Goal: Task Accomplishment & Management: Complete application form

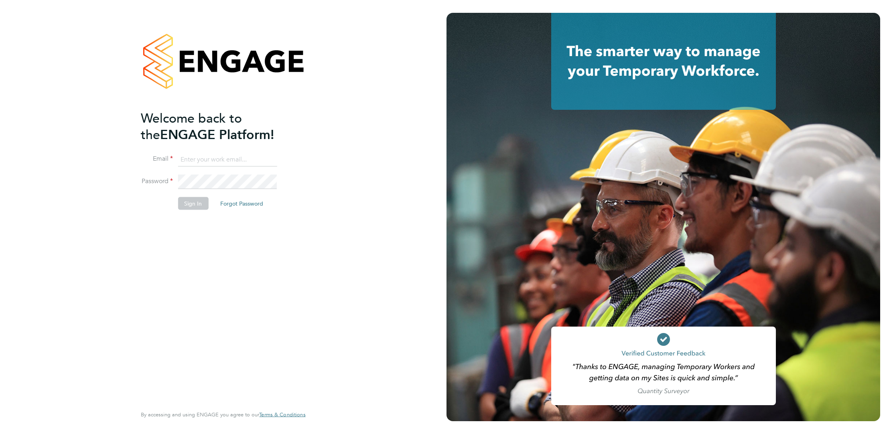
type input "corbon.clarke-selby@randstad.co.uk"
click at [189, 209] on button "Sign In" at bounding box center [193, 203] width 30 height 13
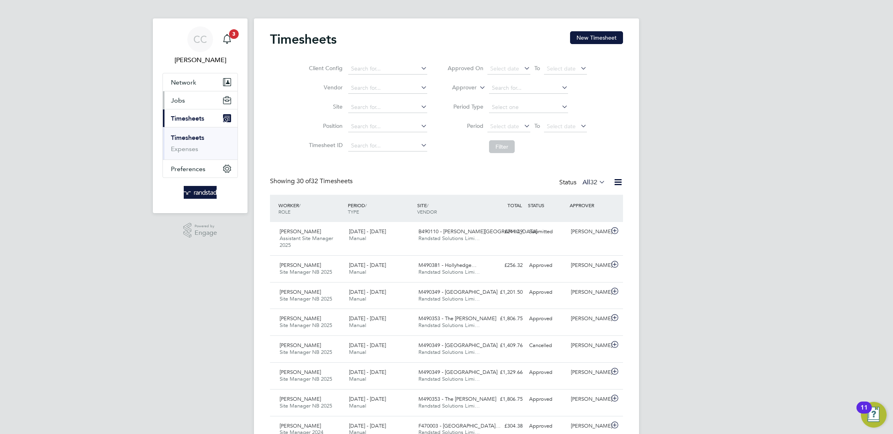
click at [179, 99] on span "Jobs" at bounding box center [178, 101] width 14 height 8
drag, startPoint x: 178, startPoint y: 146, endPoint x: 179, endPoint y: 140, distance: 6.4
click at [178, 144] on ul "Positions Vacancies Placements" at bounding box center [200, 131] width 75 height 44
click at [179, 140] on link "Placements" at bounding box center [187, 142] width 33 height 8
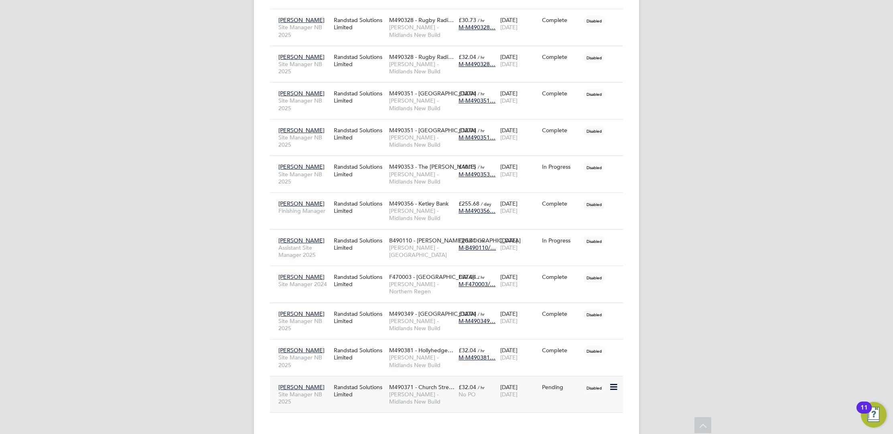
click at [463, 383] on div "£32.04 / hr No PO" at bounding box center [477, 391] width 42 height 22
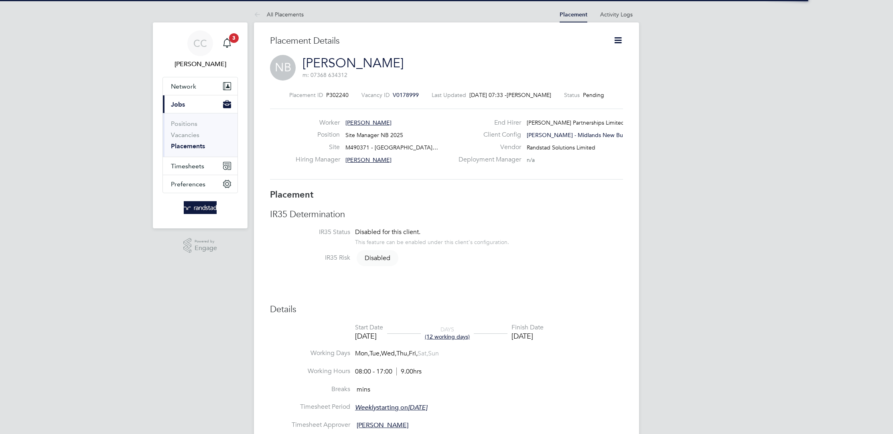
click at [617, 38] on icon at bounding box center [618, 40] width 10 height 10
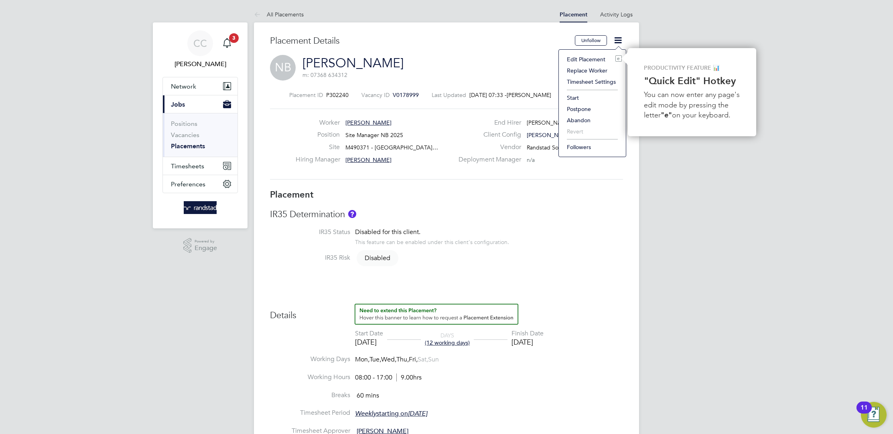
click at [569, 98] on li "Start" at bounding box center [592, 97] width 59 height 11
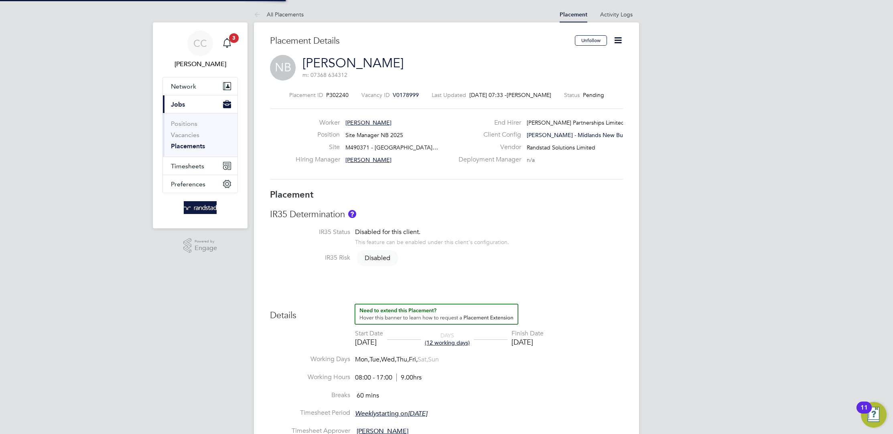
scroll to position [4, 4]
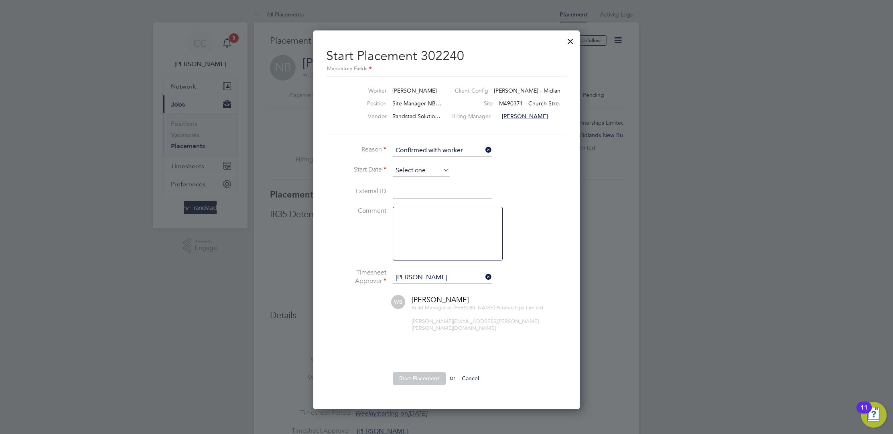
click at [418, 167] on input at bounding box center [421, 171] width 57 height 12
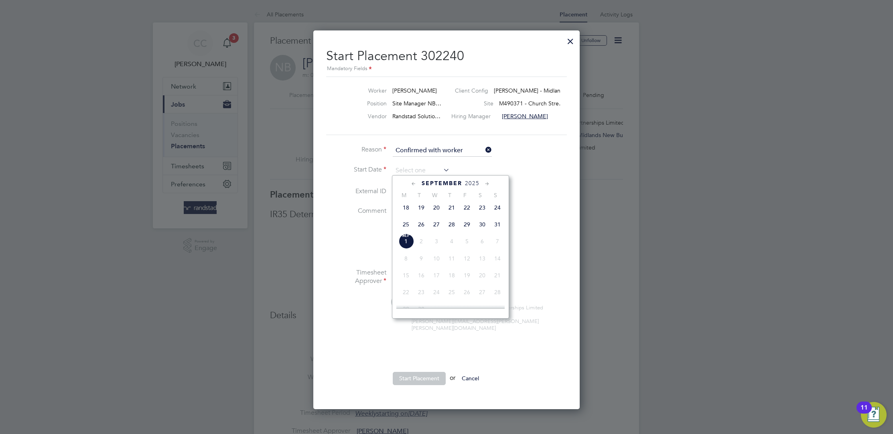
click at [468, 227] on span "29" at bounding box center [466, 224] width 15 height 15
type input "29 Aug 2025"
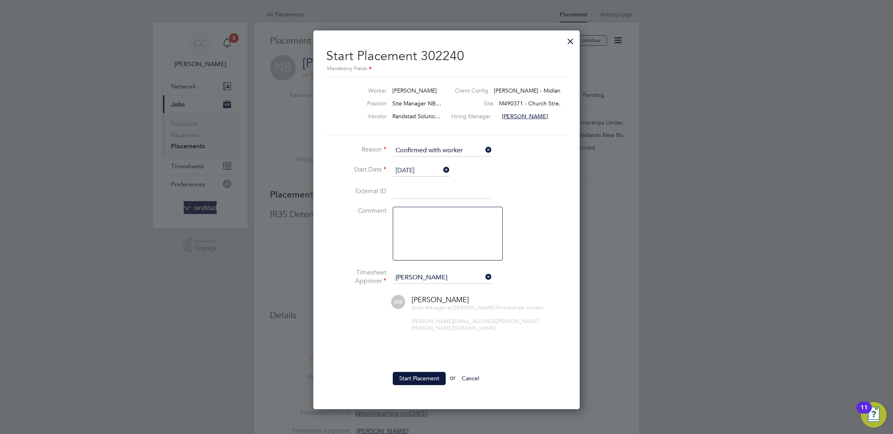
click at [431, 373] on button "Start Placement" at bounding box center [419, 378] width 53 height 13
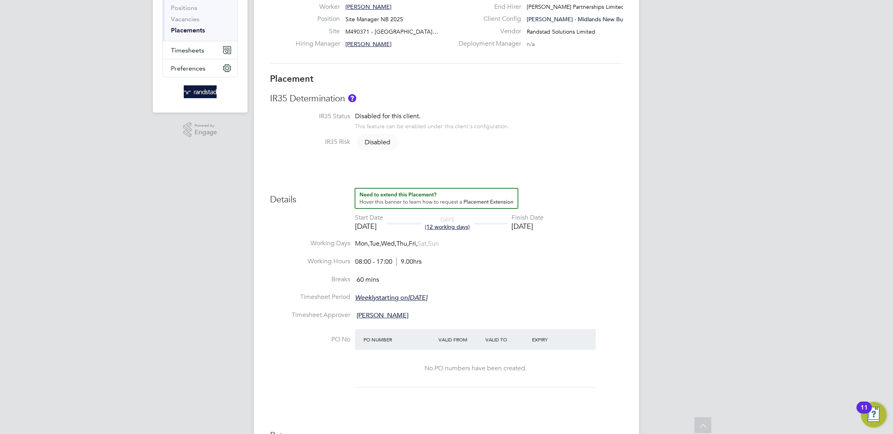
scroll to position [0, 0]
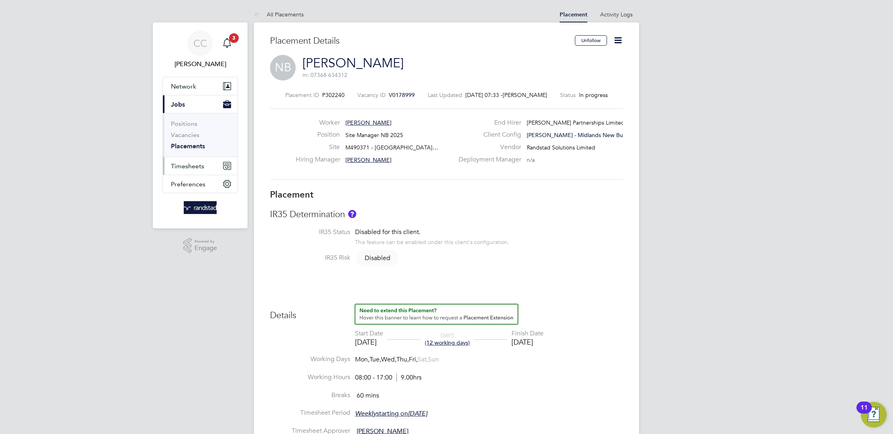
click at [188, 170] on button "Timesheets" at bounding box center [200, 166] width 75 height 18
click at [190, 142] on link "Timesheets" at bounding box center [187, 142] width 33 height 8
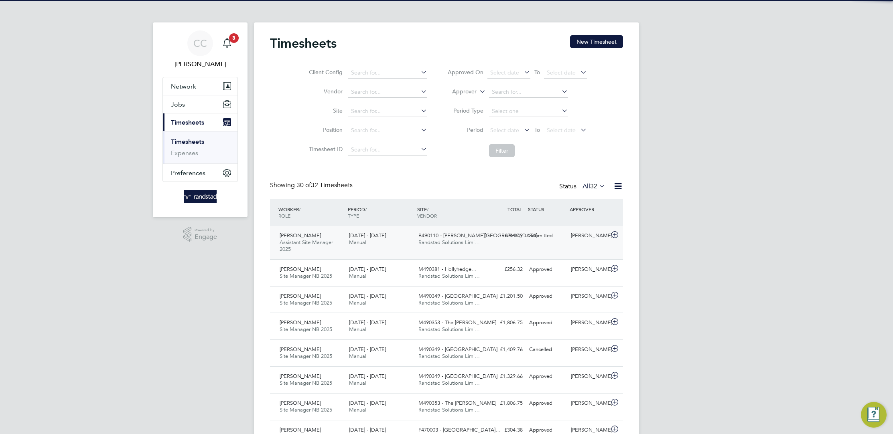
scroll to position [20, 69]
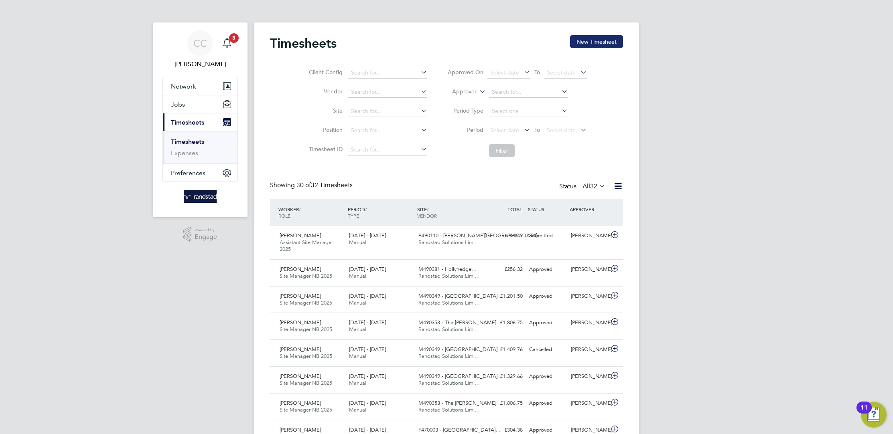
click at [606, 45] on button "New Timesheet" at bounding box center [596, 41] width 53 height 13
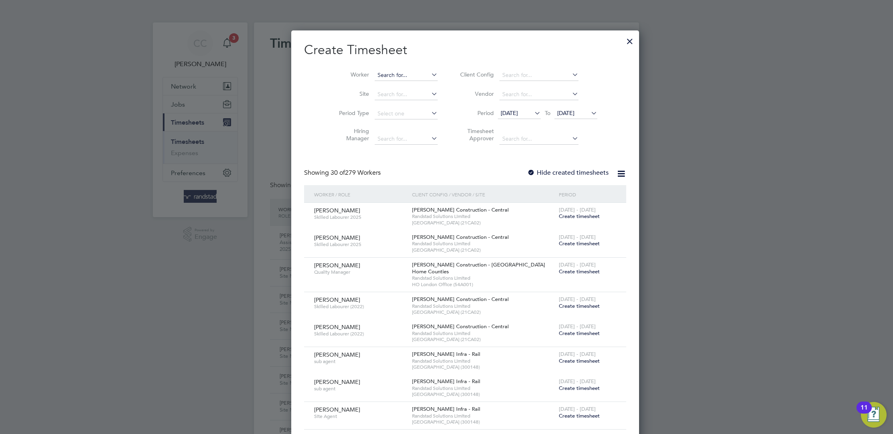
click at [377, 77] on input at bounding box center [406, 75] width 63 height 11
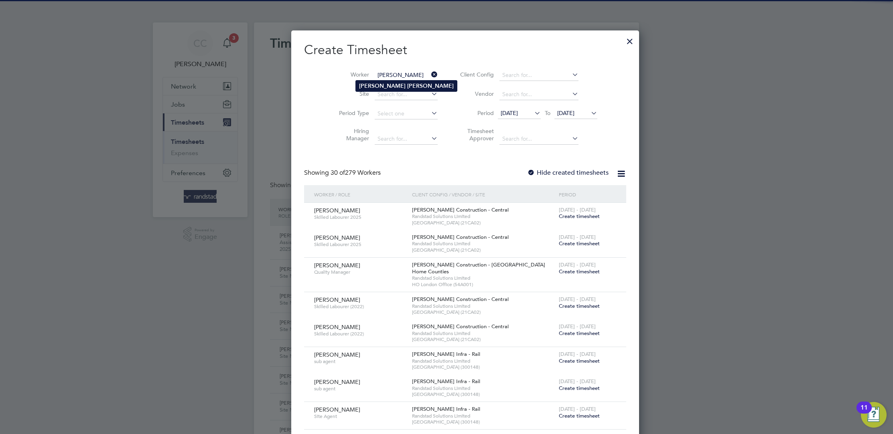
type input "Neil Burgess"
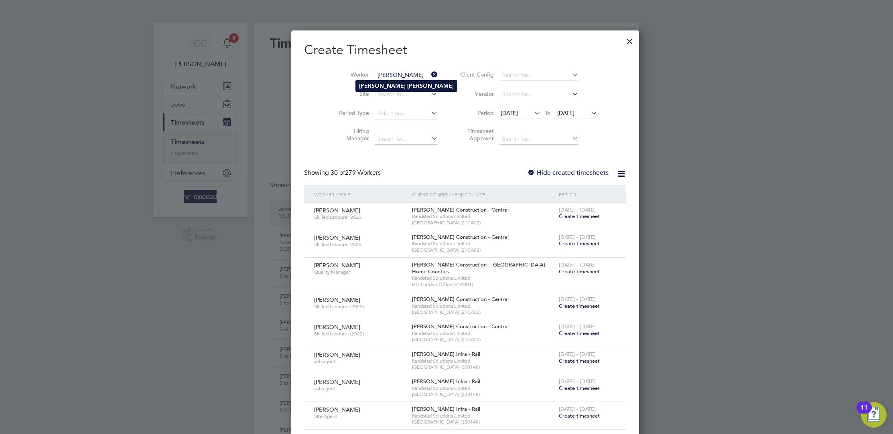
click at [396, 81] on li "Neil Burgess" at bounding box center [406, 86] width 101 height 11
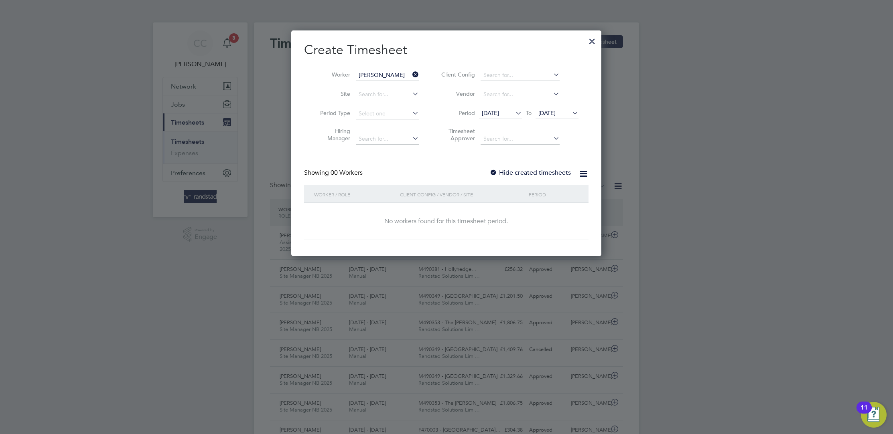
click at [518, 170] on label "Hide created timesheets" at bounding box center [529, 173] width 81 height 8
click at [514, 112] on icon at bounding box center [514, 113] width 0 height 11
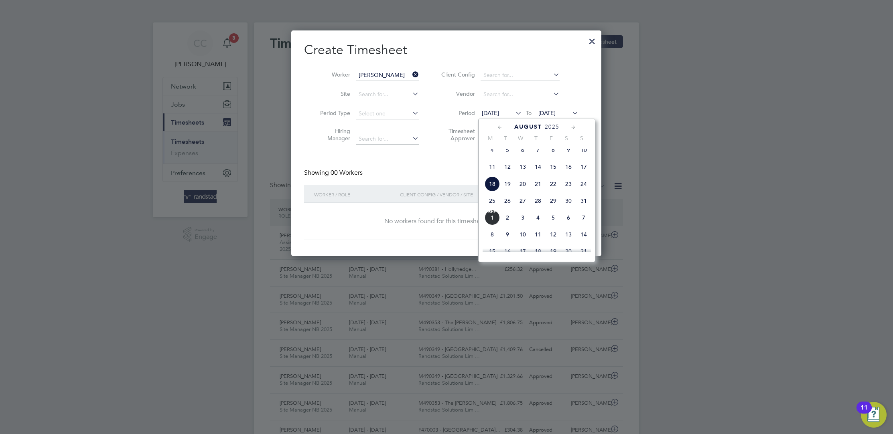
click at [584, 190] on span "24" at bounding box center [583, 183] width 15 height 15
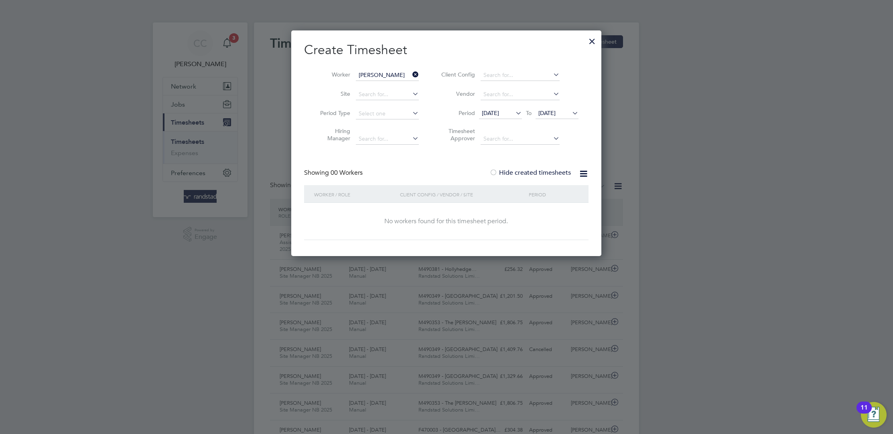
click at [570, 117] on icon at bounding box center [570, 113] width 0 height 11
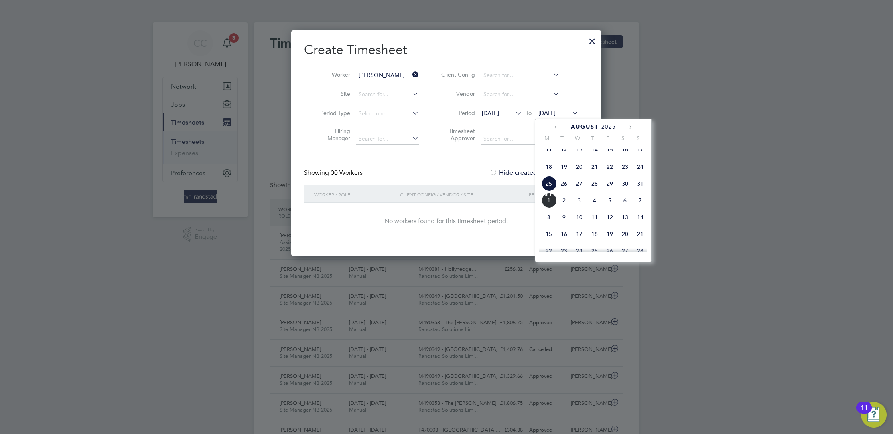
click at [548, 222] on span "8" at bounding box center [548, 217] width 15 height 15
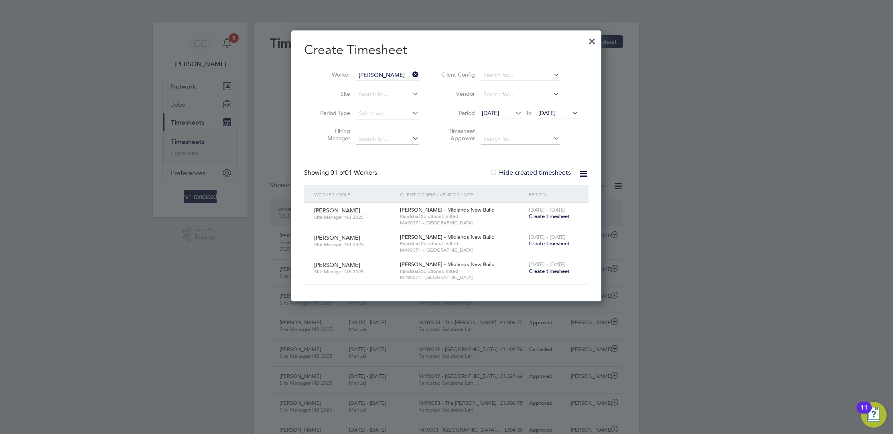
click at [556, 216] on span "Create timesheet" at bounding box center [549, 216] width 41 height 7
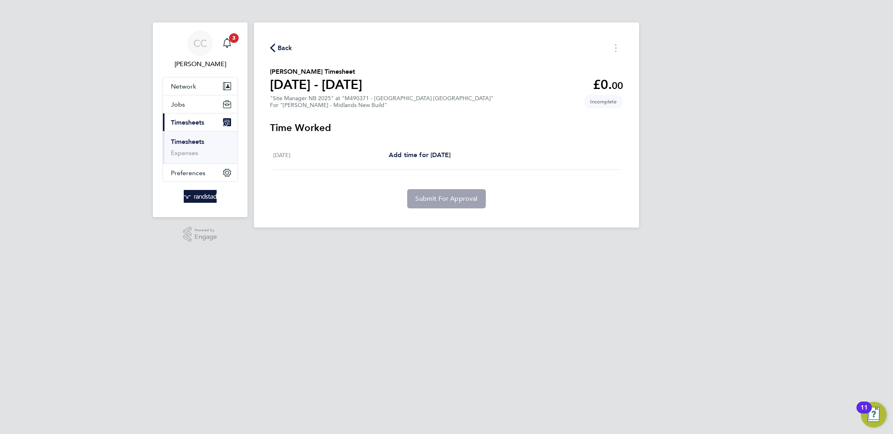
click at [609, 51] on div at bounding box center [616, 48] width 14 height 12
click at [615, 47] on icon "Timesheets Menu" at bounding box center [616, 48] width 2 height 8
click at [488, 118] on div "Back Mark as absent Download timesheet Neil Burgess's Timesheet 23 - 29 Aug 202…" at bounding box center [446, 124] width 385 height 205
click at [430, 149] on div "Fri 29 Aug Add time for Fri 29 Aug Add time for Fri 29 Aug" at bounding box center [446, 155] width 347 height 29
click at [429, 157] on span "Add time for Fri 29 Aug" at bounding box center [420, 155] width 62 height 8
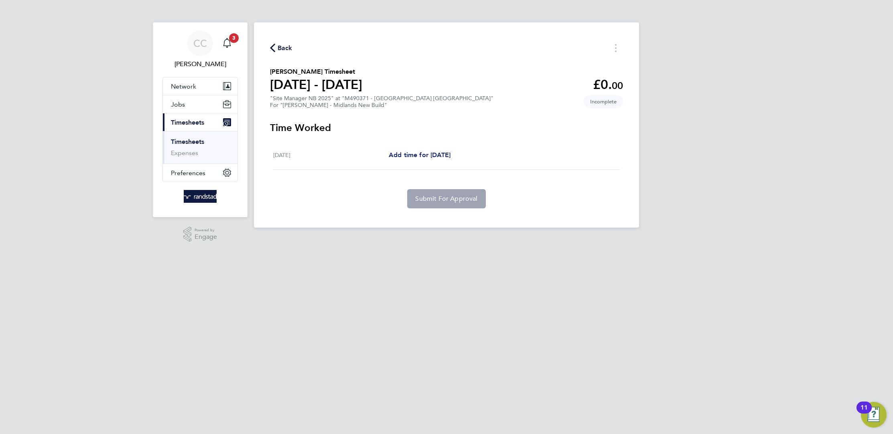
select select "60"
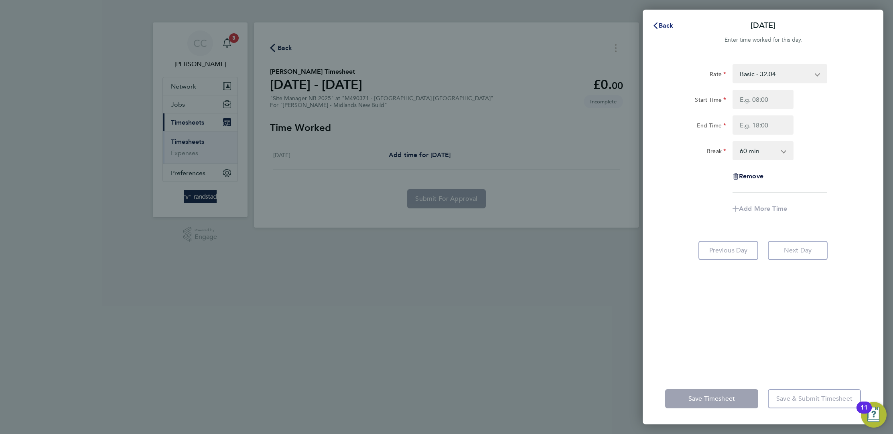
click at [668, 26] on span "Back" at bounding box center [666, 26] width 15 height 8
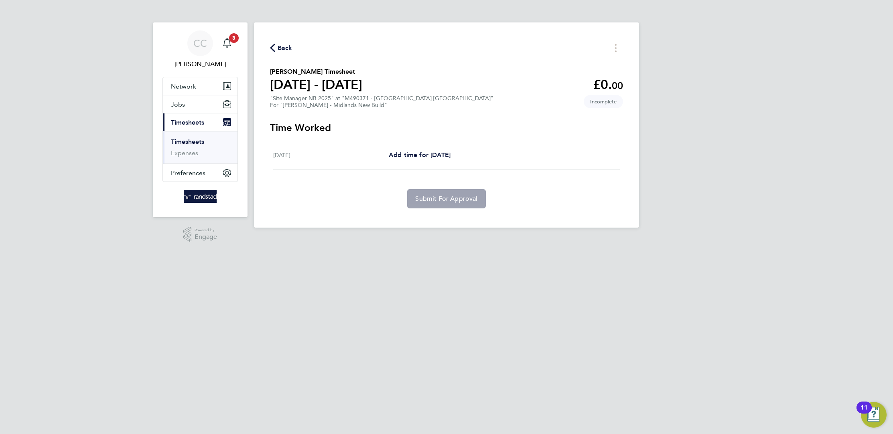
click at [280, 51] on span "Back" at bounding box center [285, 48] width 15 height 10
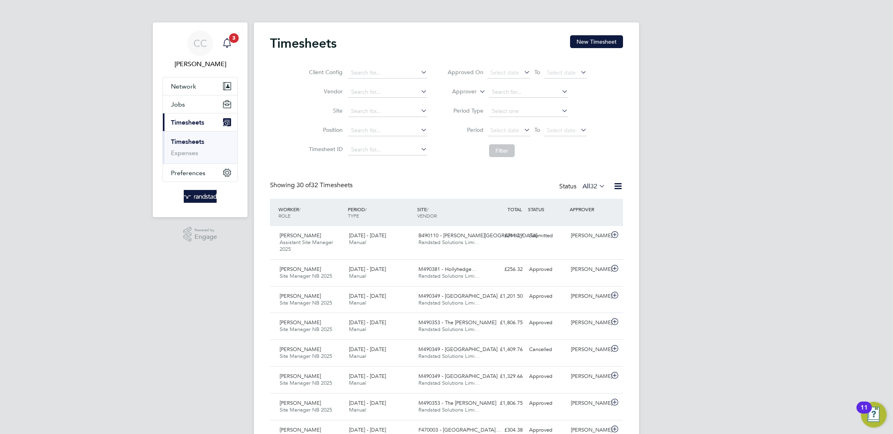
click at [226, 43] on icon "Main navigation" at bounding box center [227, 43] width 10 height 10
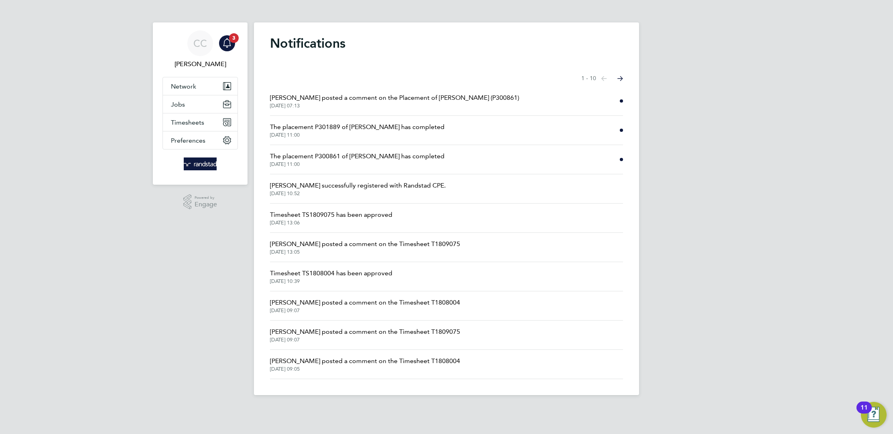
click at [435, 97] on span "Richard Williams posted a comment on the Placement of Layton Francis (P300861)" at bounding box center [394, 98] width 249 height 10
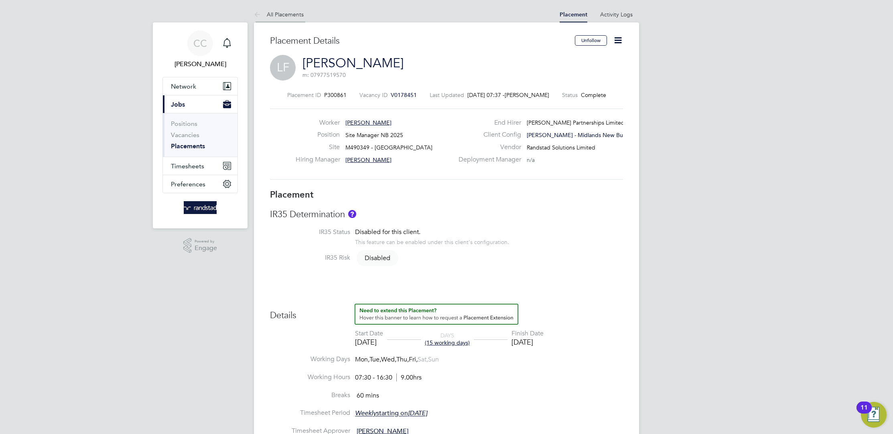
click at [259, 16] on icon at bounding box center [259, 15] width 10 height 10
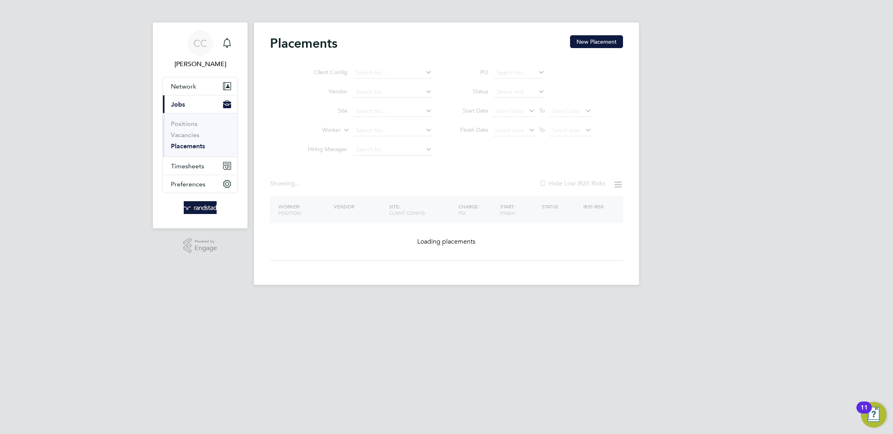
click at [190, 146] on link "Placements" at bounding box center [188, 146] width 34 height 8
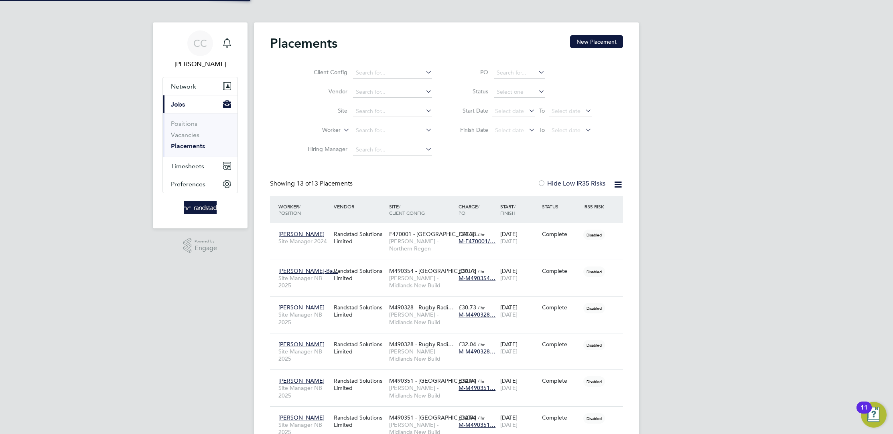
scroll to position [30, 69]
click at [197, 163] on span "Timesheets" at bounding box center [187, 166] width 33 height 8
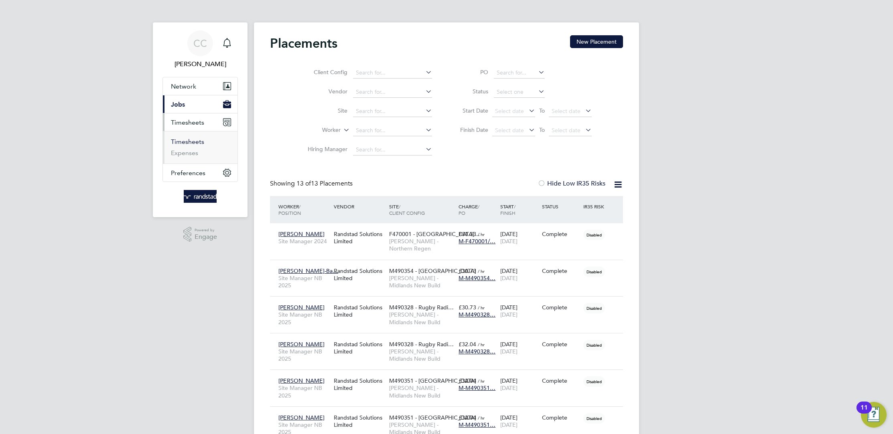
click at [174, 144] on link "Timesheets" at bounding box center [187, 142] width 33 height 8
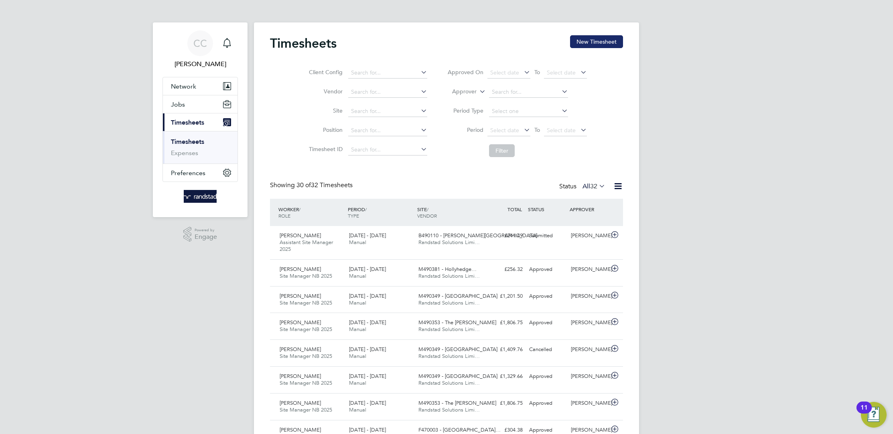
click at [601, 46] on button "New Timesheet" at bounding box center [596, 41] width 53 height 13
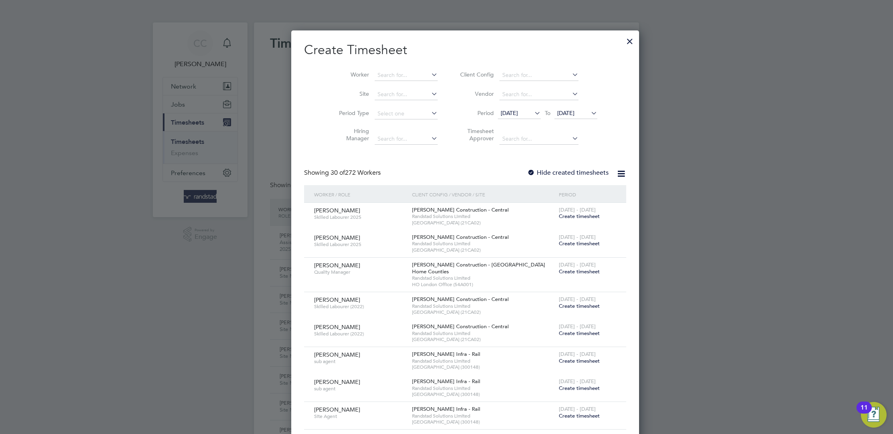
click at [527, 169] on label "Hide created timesheets" at bounding box center [567, 173] width 81 height 8
click at [375, 73] on input at bounding box center [406, 75] width 63 height 11
click at [379, 87] on li "No results found" at bounding box center [387, 86] width 63 height 10
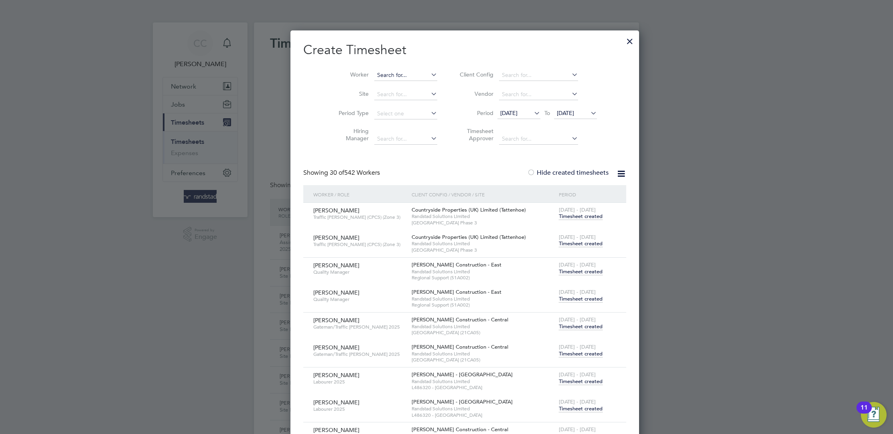
click at [378, 75] on input at bounding box center [405, 75] width 63 height 11
type input "robert"
click at [392, 90] on li "Robert Whiteho use" at bounding box center [399, 86] width 86 height 11
type input "[PERSON_NAME]"
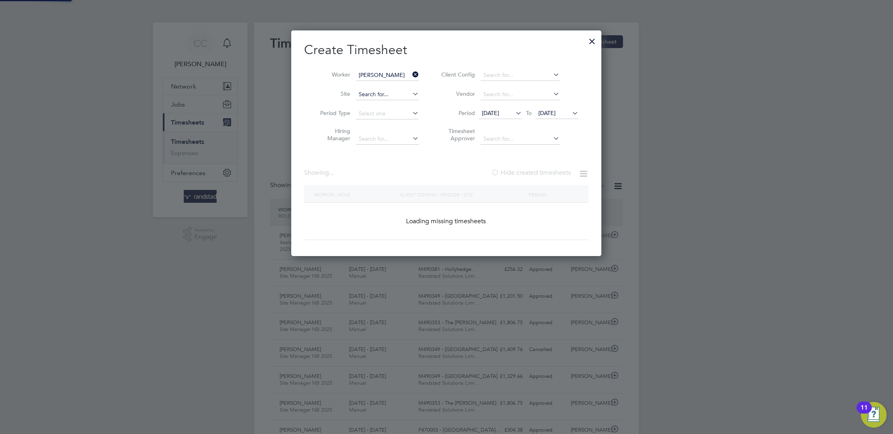
scroll to position [243, 310]
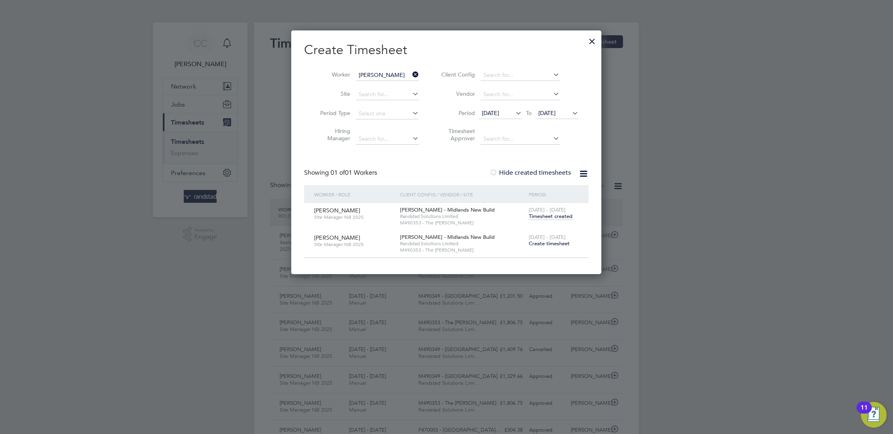
click at [554, 242] on span "Create timesheet" at bounding box center [549, 243] width 41 height 7
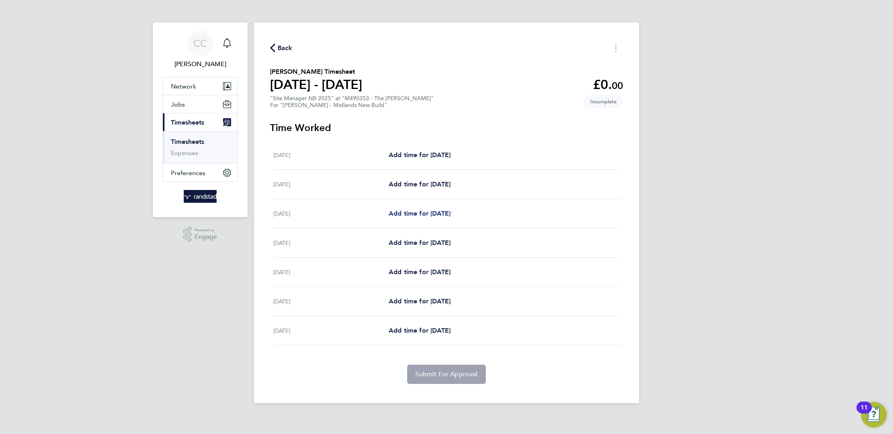
click at [414, 210] on span "Add time for Mon 25 Aug" at bounding box center [420, 214] width 62 height 8
select select "60"
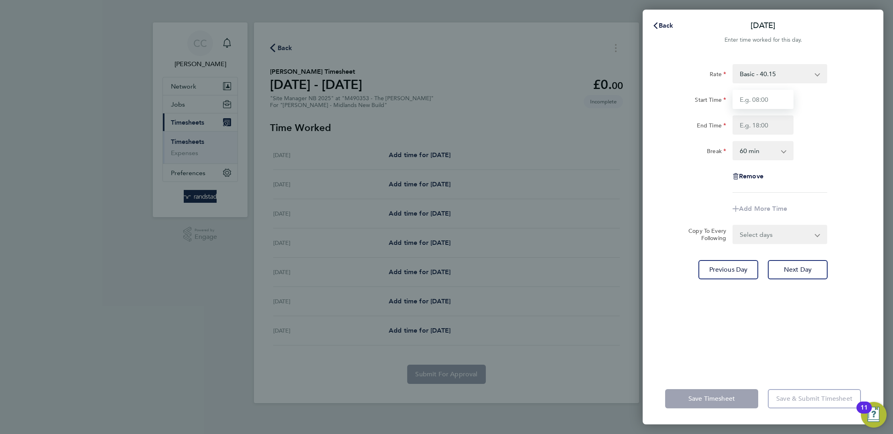
click at [771, 95] on input "Start Time" at bounding box center [762, 99] width 61 height 19
type input "07:30"
click at [767, 128] on input "End Time" at bounding box center [762, 125] width 61 height 19
type input "16:30"
click at [763, 150] on select "0 min 15 min 30 min 45 min 60 min 75 min 90 min" at bounding box center [758, 151] width 50 height 18
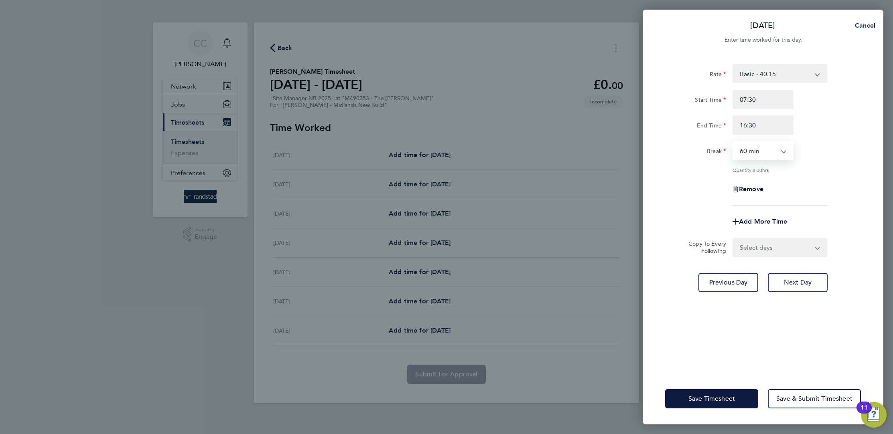
select select "30"
click at [733, 142] on select "0 min 15 min 30 min 45 min 60 min 75 min 90 min" at bounding box center [758, 151] width 50 height 18
click at [760, 126] on input "16:30" at bounding box center [762, 125] width 61 height 19
click at [880, 19] on button "Cancel" at bounding box center [862, 26] width 41 height 16
select select "60"
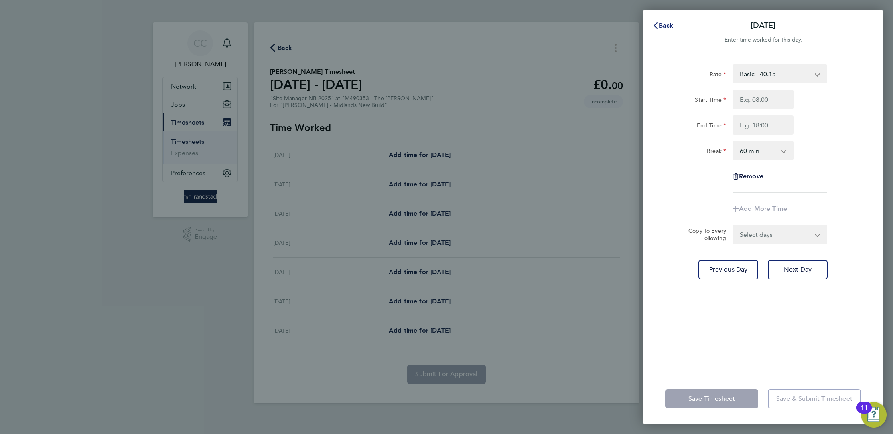
drag, startPoint x: 667, startPoint y: 23, endPoint x: 659, endPoint y: 26, distance: 8.8
click at [665, 23] on span "Back" at bounding box center [666, 26] width 15 height 8
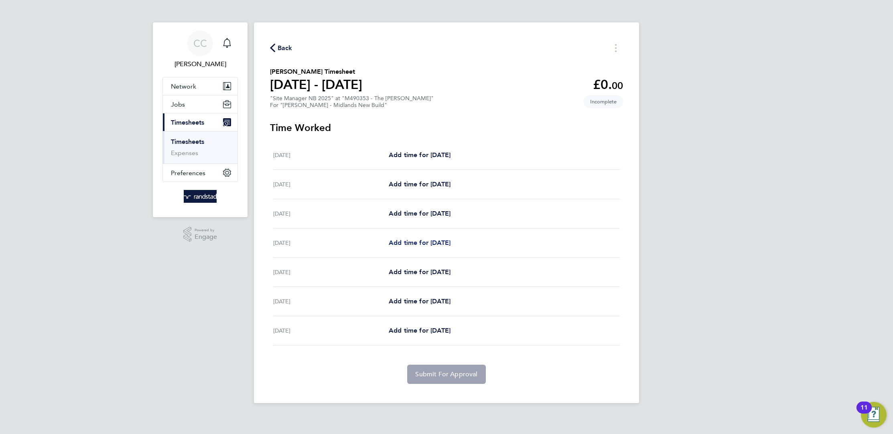
click at [441, 243] on span "Add time for Tue 26 Aug" at bounding box center [420, 243] width 62 height 8
select select "60"
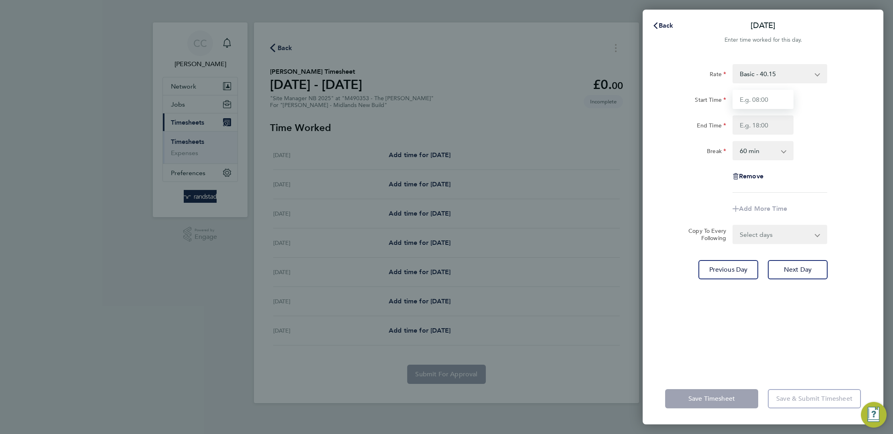
click at [784, 106] on input "Start Time" at bounding box center [762, 99] width 61 height 19
type input "07:30"
click at [762, 135] on div "Rate Basic - 40.15 Start Time 07:30 End Time Break 0 min 15 min 30 min 45 min 6…" at bounding box center [763, 128] width 196 height 129
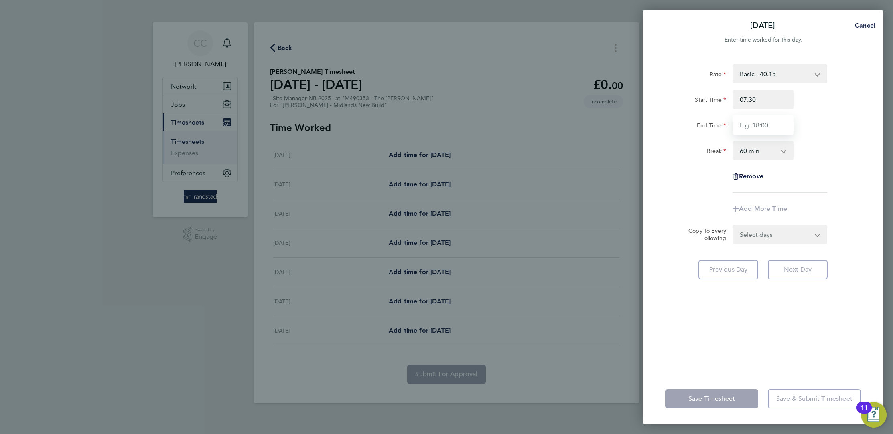
click at [761, 131] on input "End Time" at bounding box center [762, 125] width 61 height 19
type input "17:00"
click at [757, 152] on select "0 min 15 min 30 min 45 min 60 min 75 min 90 min" at bounding box center [758, 151] width 50 height 18
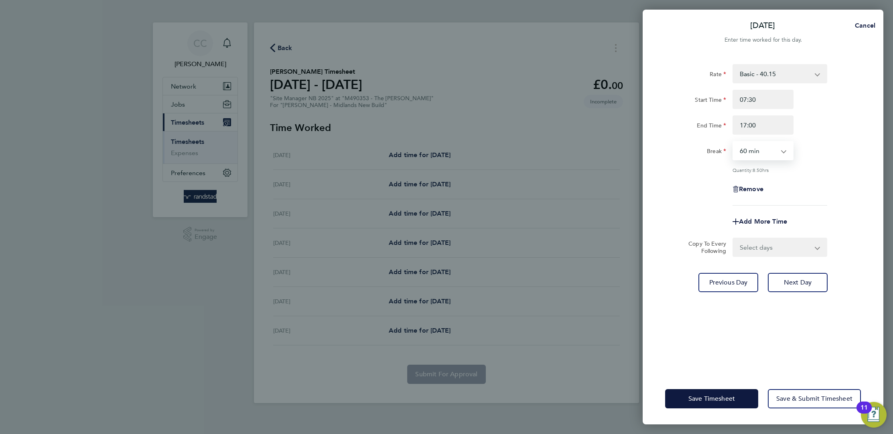
select select "30"
click at [733, 142] on select "0 min 15 min 30 min 45 min 60 min 75 min 90 min" at bounding box center [758, 151] width 50 height 18
click at [760, 245] on select "Select days Day Wednesday Thursday Friday" at bounding box center [775, 248] width 84 height 18
select select "DAY"
click at [733, 239] on select "Select days Day Wednesday Thursday Friday" at bounding box center [775, 248] width 84 height 18
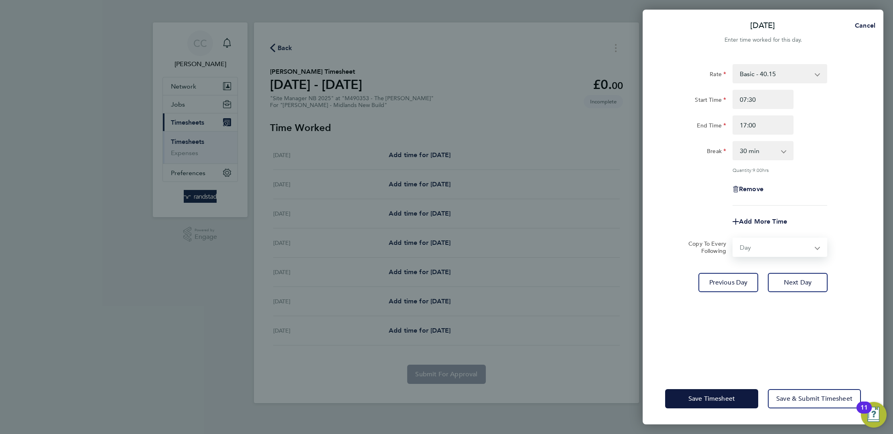
select select "2025-08-29"
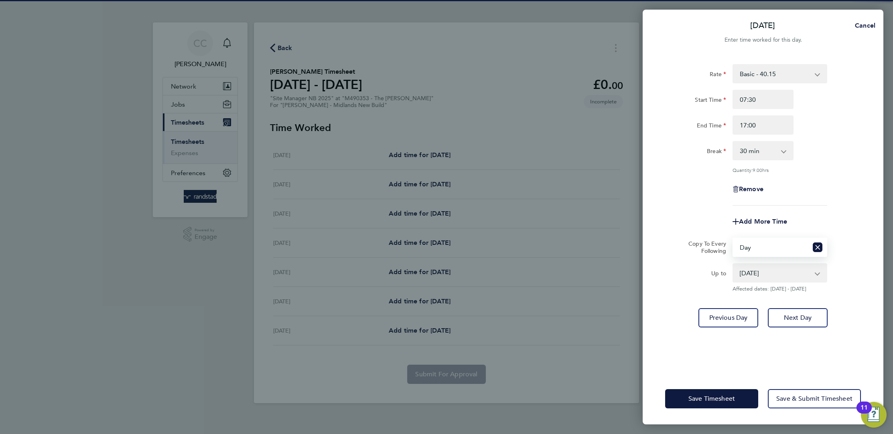
click at [767, 280] on select "27 Aug 2025 28 Aug 2025 29 Aug 2025" at bounding box center [774, 273] width 83 height 18
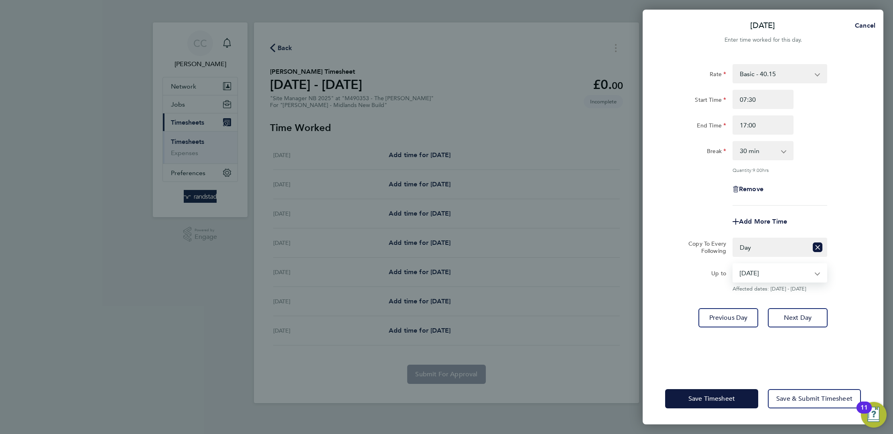
click at [733, 264] on select "27 Aug 2025 28 Aug 2025 29 Aug 2025" at bounding box center [774, 273] width 83 height 18
click at [732, 402] on span "Save Timesheet" at bounding box center [711, 399] width 47 height 8
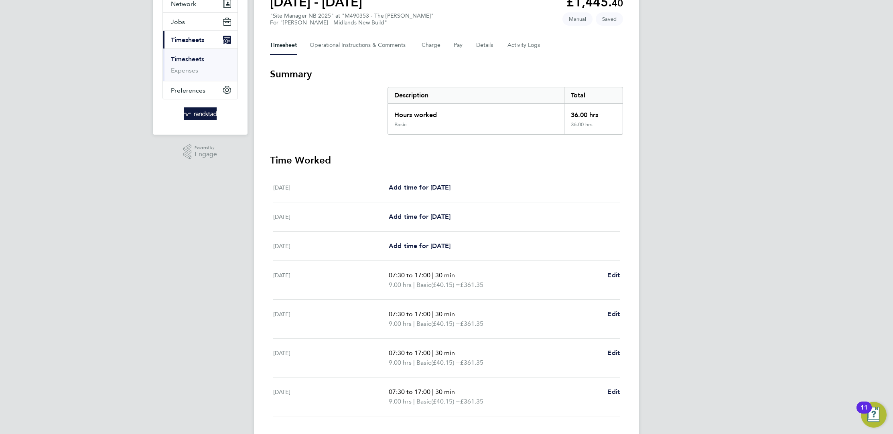
scroll to position [134, 0]
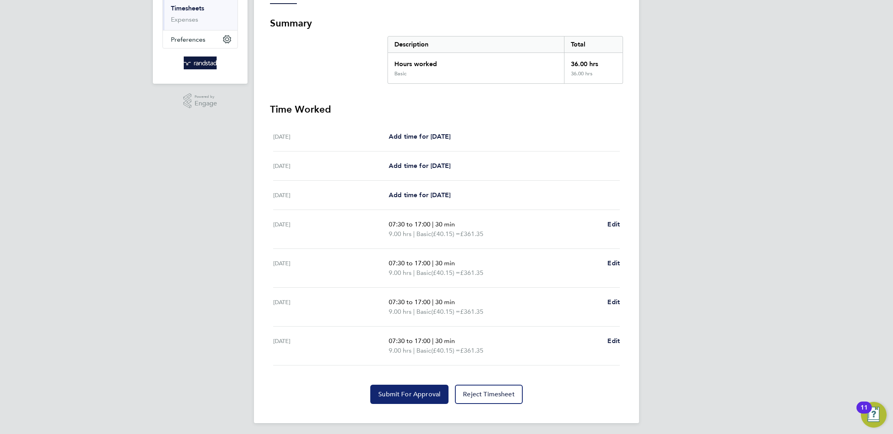
click at [423, 396] on span "Submit For Approval" at bounding box center [409, 395] width 62 height 8
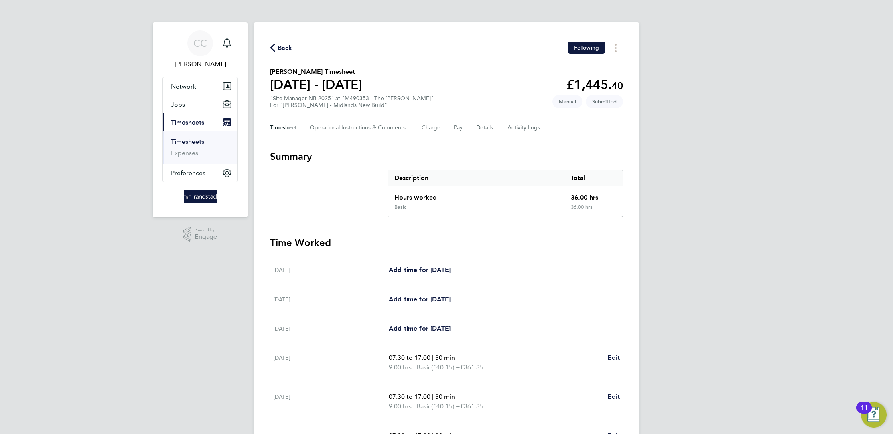
click at [288, 45] on span "Back" at bounding box center [285, 48] width 15 height 10
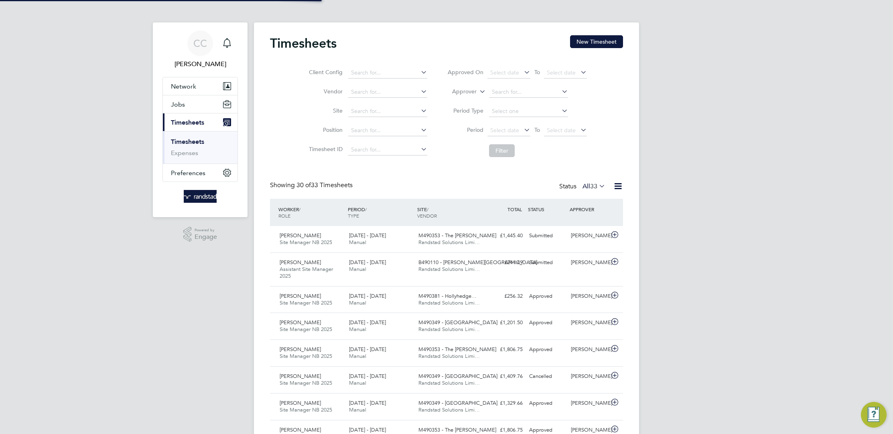
scroll to position [20, 69]
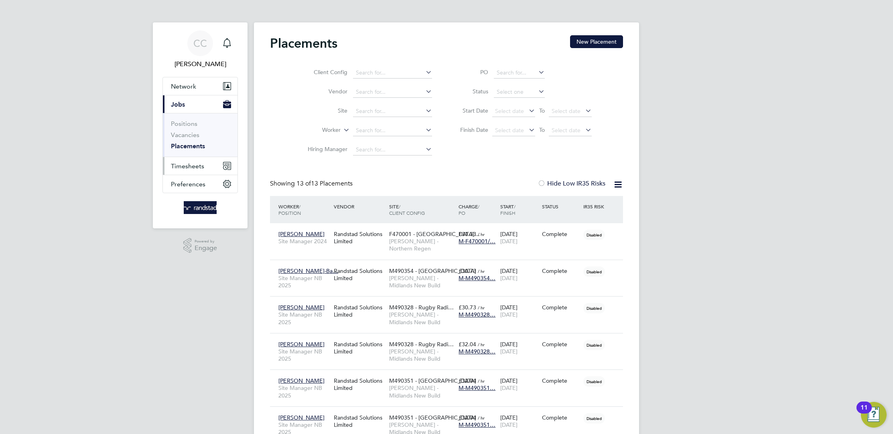
click at [202, 162] on span "Timesheets" at bounding box center [187, 166] width 33 height 8
click at [197, 139] on link "Timesheets" at bounding box center [187, 142] width 33 height 8
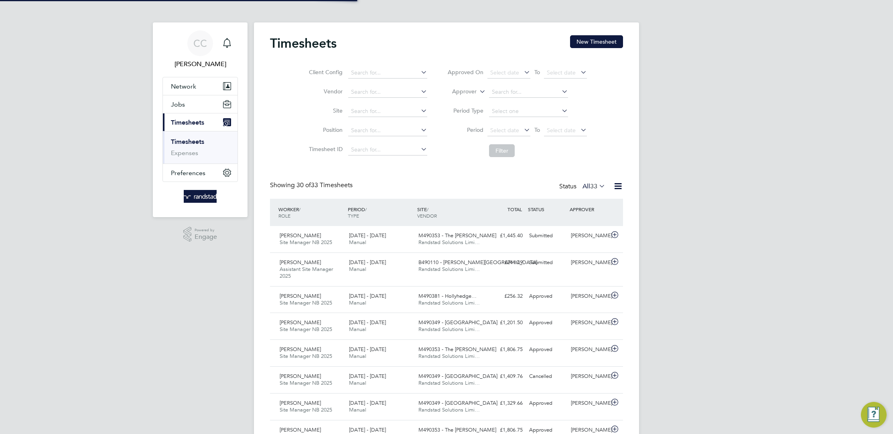
scroll to position [20, 69]
click at [229, 39] on icon "Main navigation" at bounding box center [227, 43] width 10 height 10
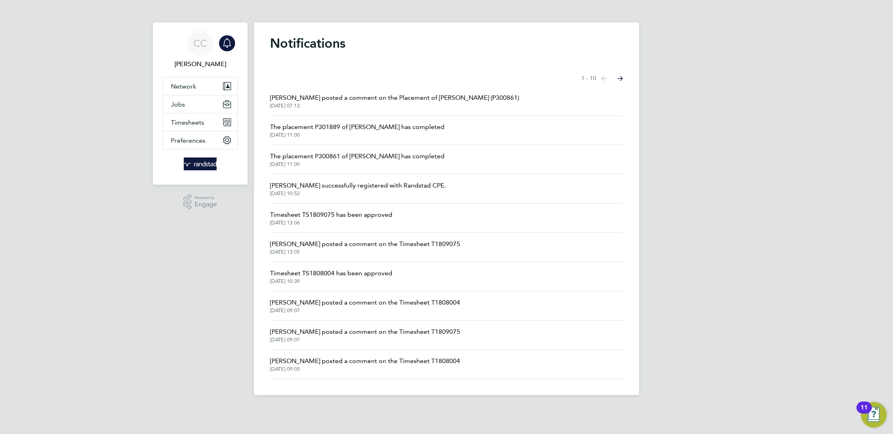
click at [440, 95] on span "Richard Williams posted a comment on the Placement of Layton Francis (P300861)" at bounding box center [394, 98] width 249 height 10
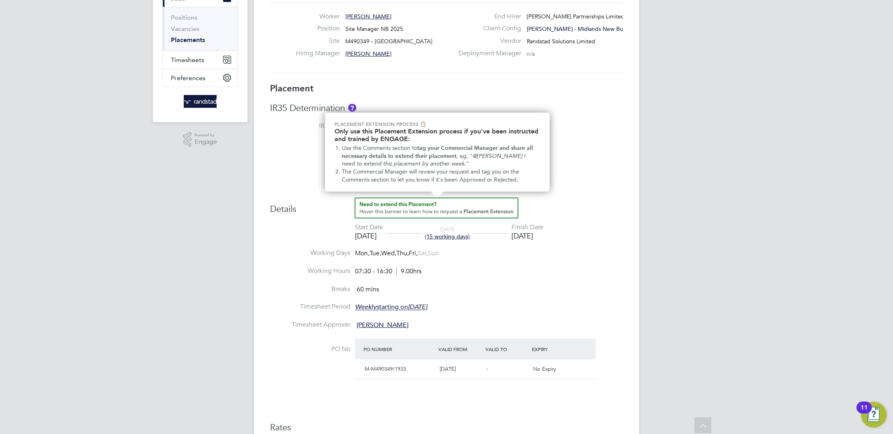
scroll to position [107, 0]
